Goal: Task Accomplishment & Management: Use online tool/utility

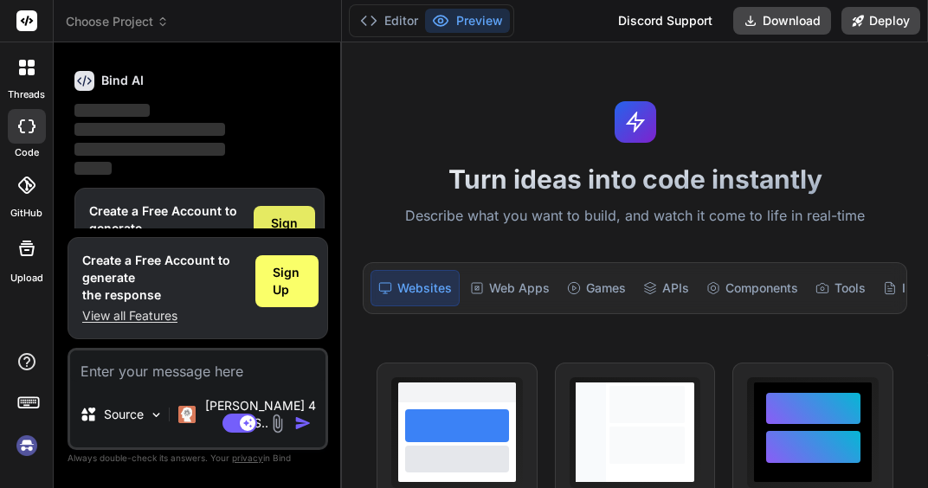
click at [300, 235] on div "Sign Up" at bounding box center [284, 232] width 61 height 52
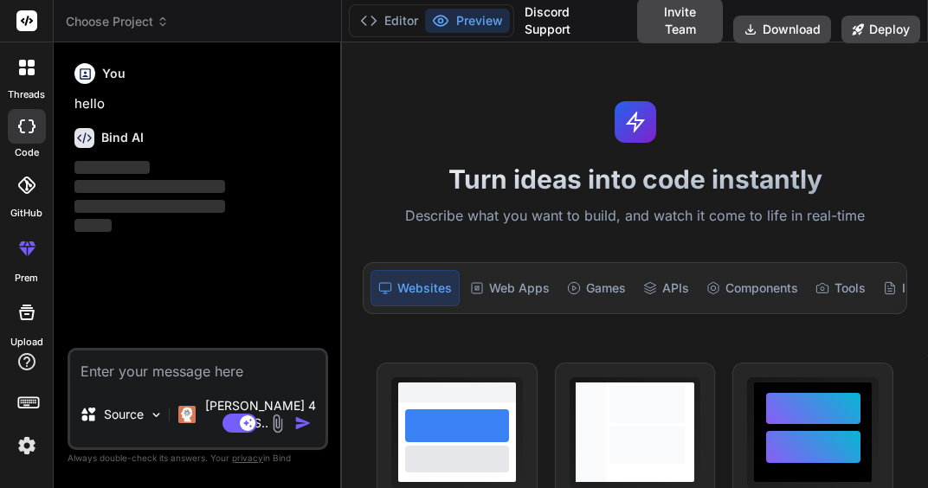
click at [216, 95] on p "hello" at bounding box center [199, 104] width 250 height 20
click at [145, 382] on textarea at bounding box center [197, 366] width 255 height 31
click at [137, 423] on p "Source" at bounding box center [124, 414] width 40 height 17
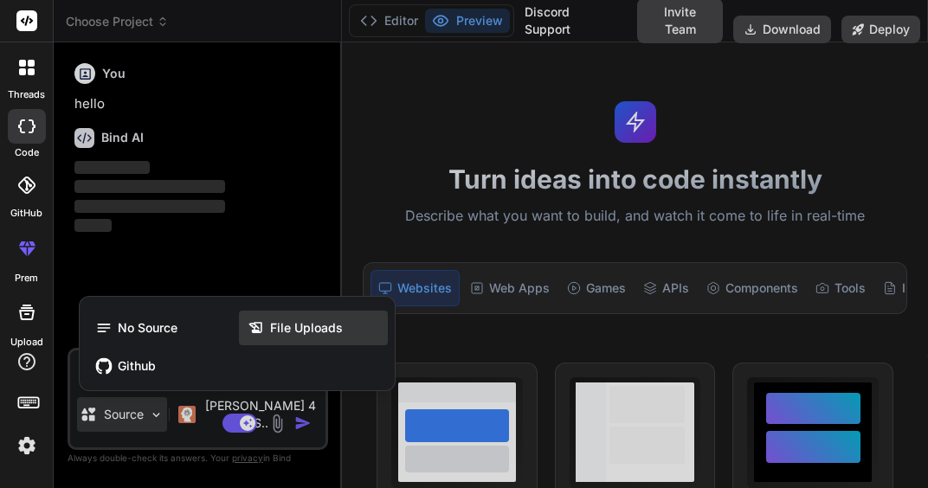
click at [255, 337] on icon at bounding box center [256, 327] width 17 height 17
type textarea "x"
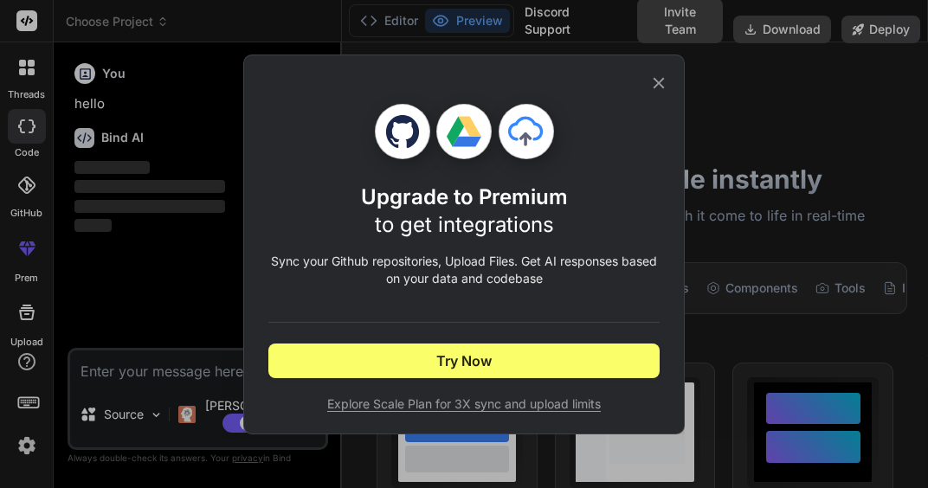
click at [659, 87] on icon at bounding box center [658, 83] width 19 height 19
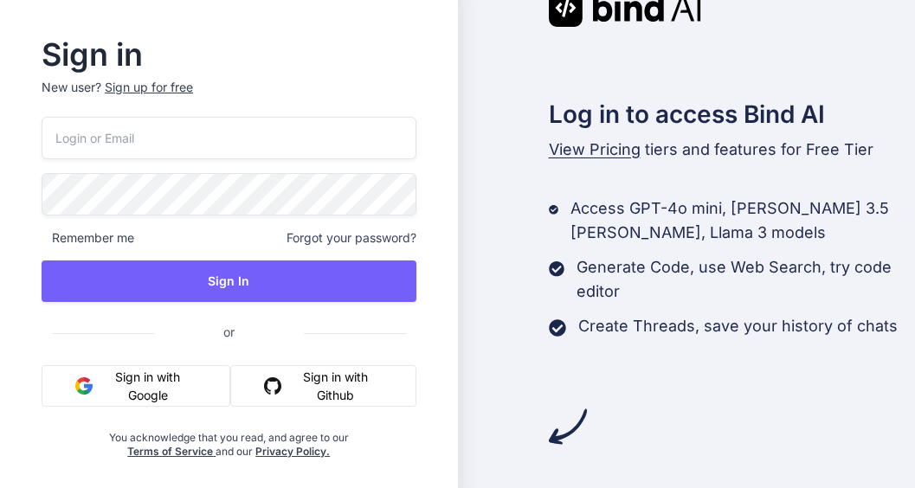
click at [196, 122] on input "email" at bounding box center [229, 138] width 375 height 42
click at [163, 397] on button "Sign in with Google" at bounding box center [136, 386] width 189 height 42
